Goal: Transaction & Acquisition: Purchase product/service

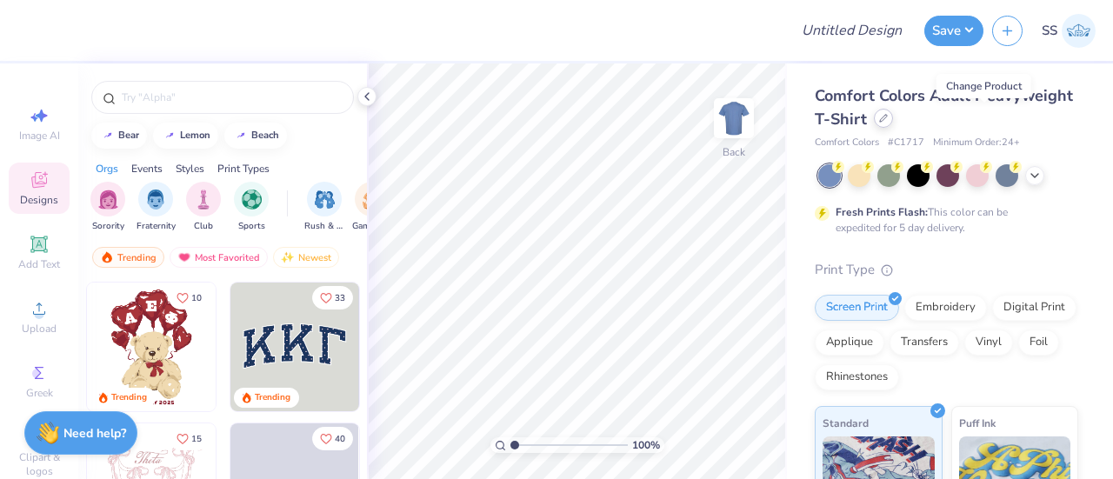
click at [888, 115] on icon at bounding box center [883, 118] width 9 height 9
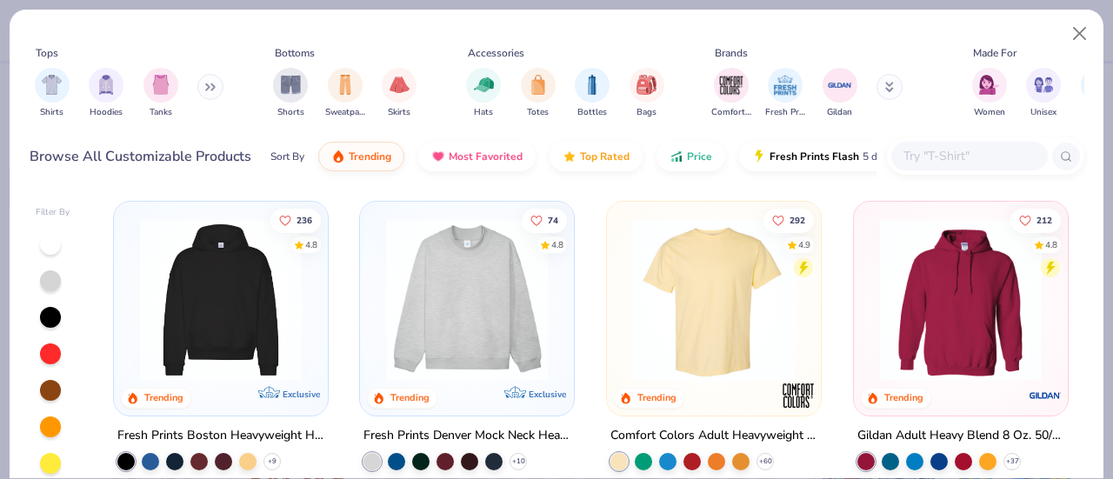
click at [470, 316] on img at bounding box center [466, 300] width 179 height 162
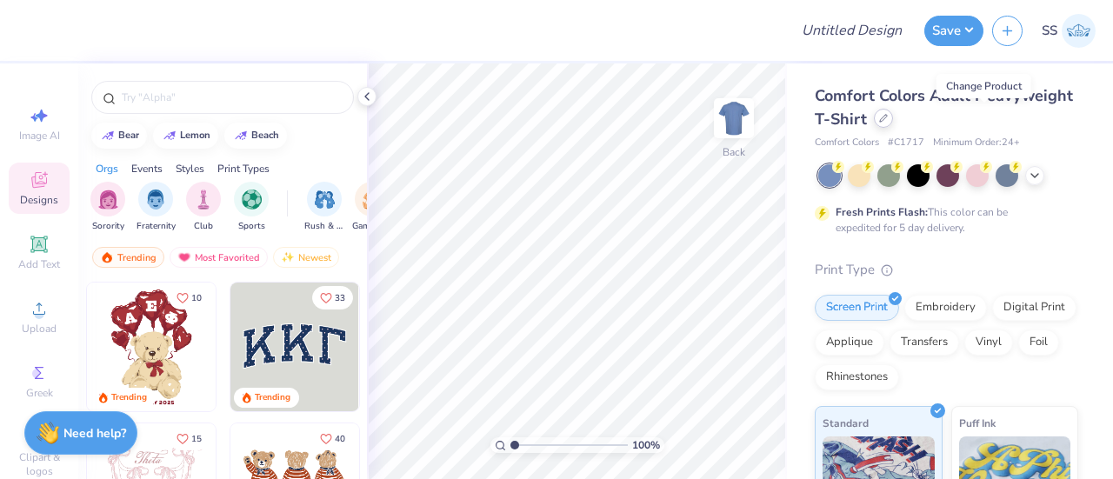
click at [893, 116] on div at bounding box center [883, 118] width 19 height 19
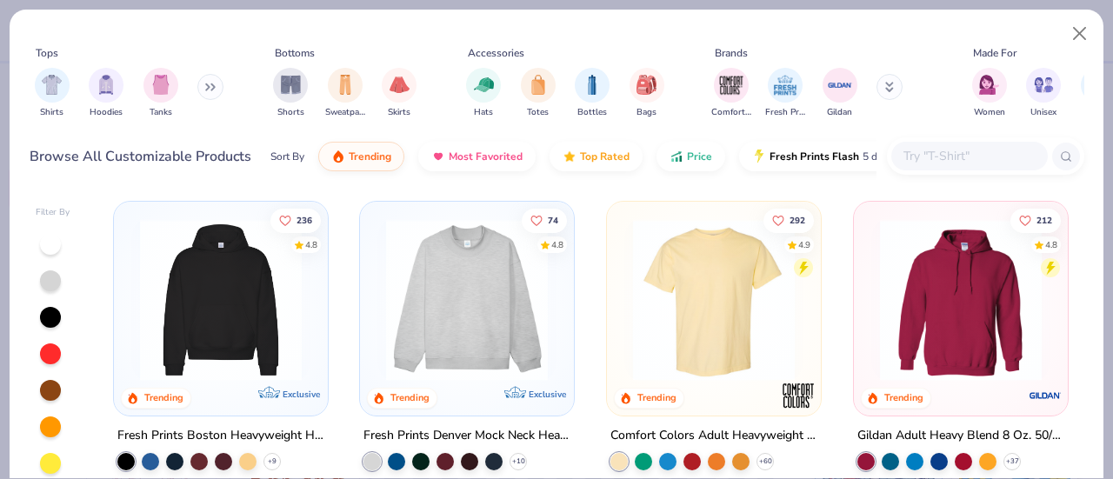
click at [871, 314] on img at bounding box center [960, 300] width 179 height 162
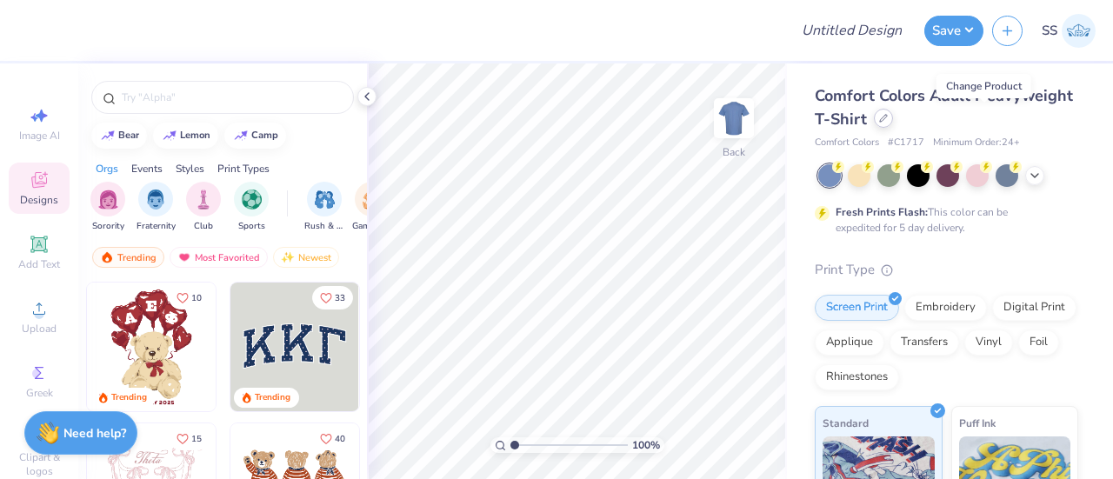
click at [893, 123] on div at bounding box center [883, 118] width 19 height 19
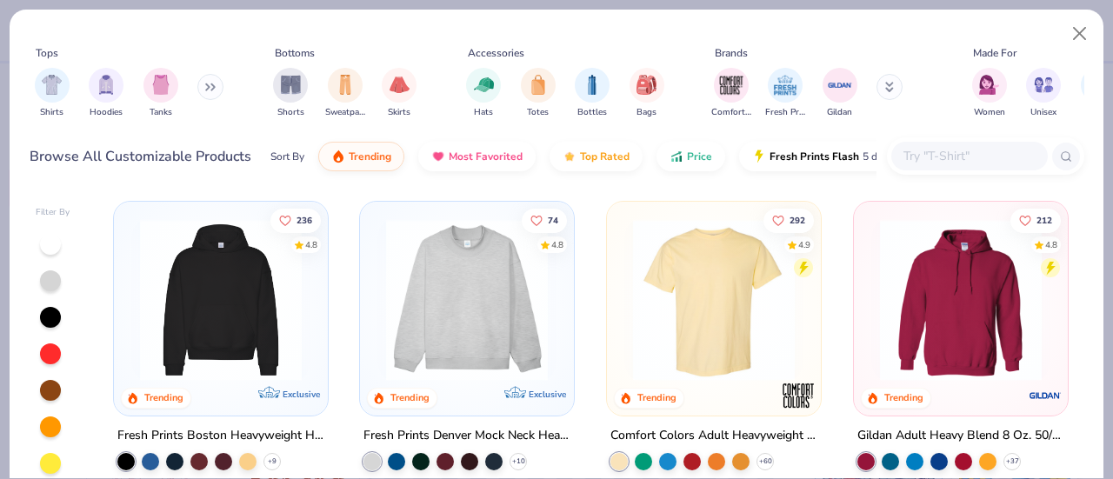
click at [936, 150] on input "text" at bounding box center [969, 156] width 134 height 20
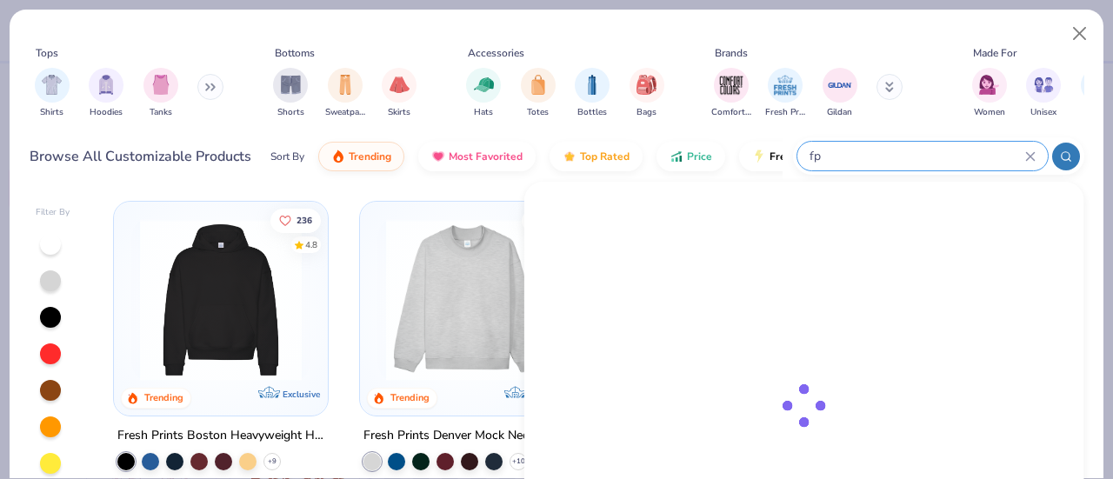
type input "f"
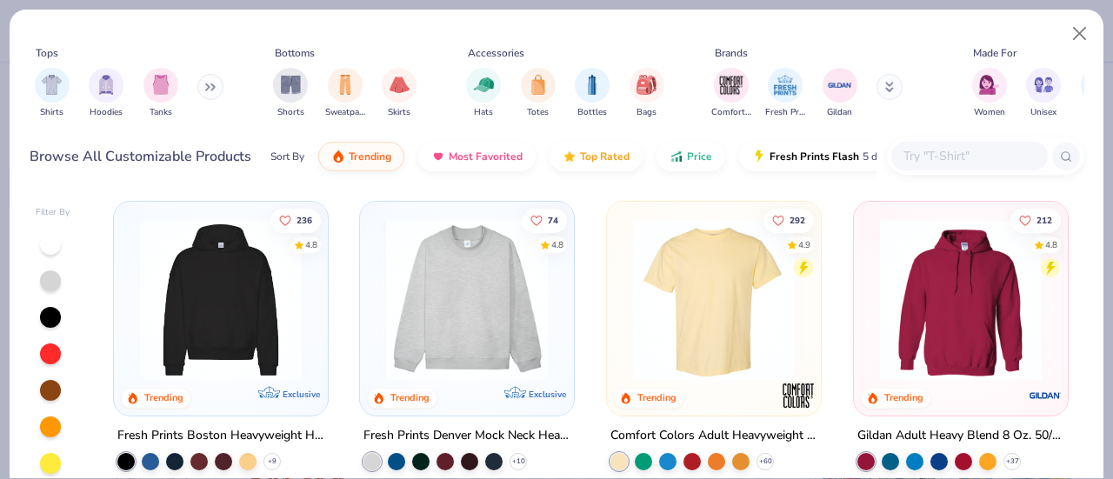
scroll to position [66, 0]
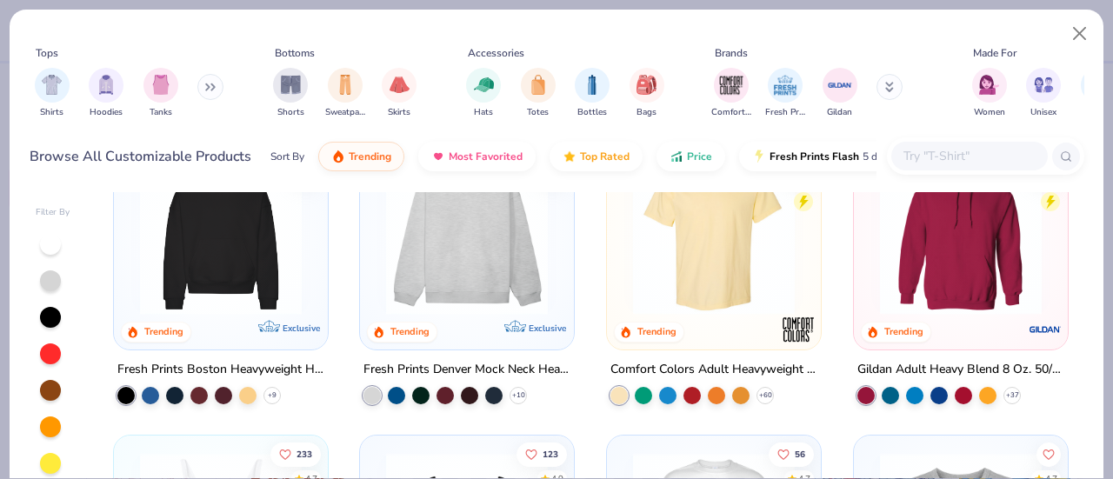
click at [480, 364] on div "Fresh Prints Denver Mock Neck Heavyweight Sweatshirt" at bounding box center [467, 370] width 207 height 22
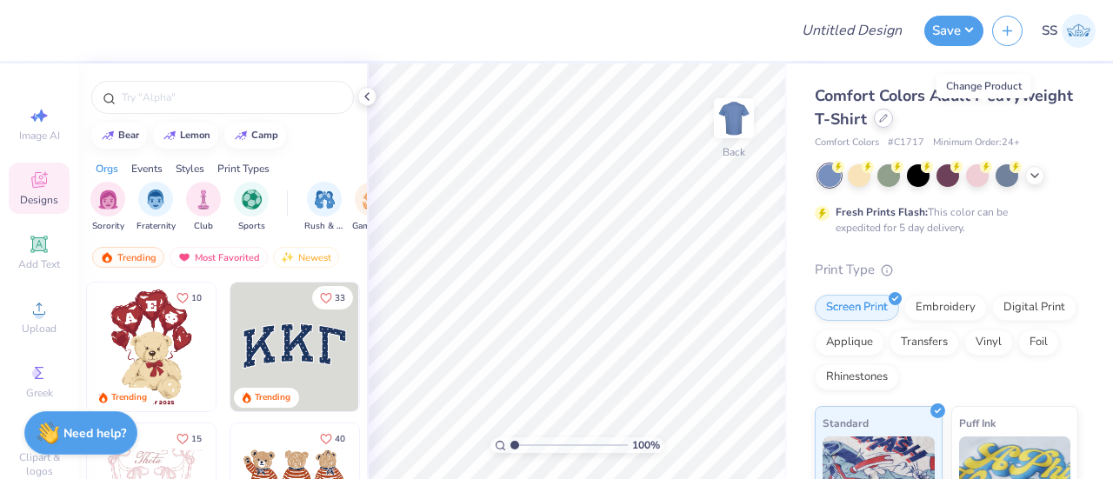
click at [893, 123] on div at bounding box center [883, 118] width 19 height 19
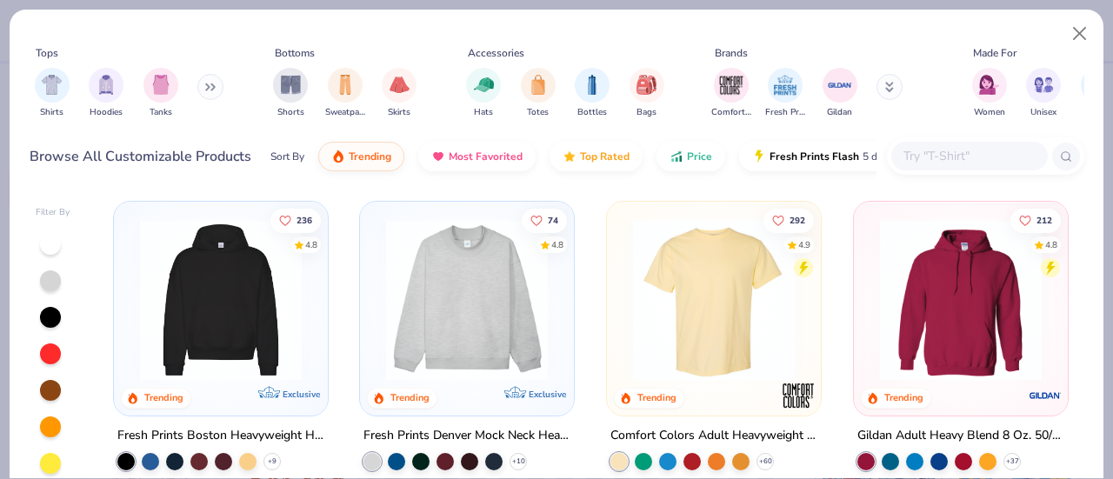
click at [447, 342] on img at bounding box center [466, 300] width 179 height 162
